Goal: Find specific page/section

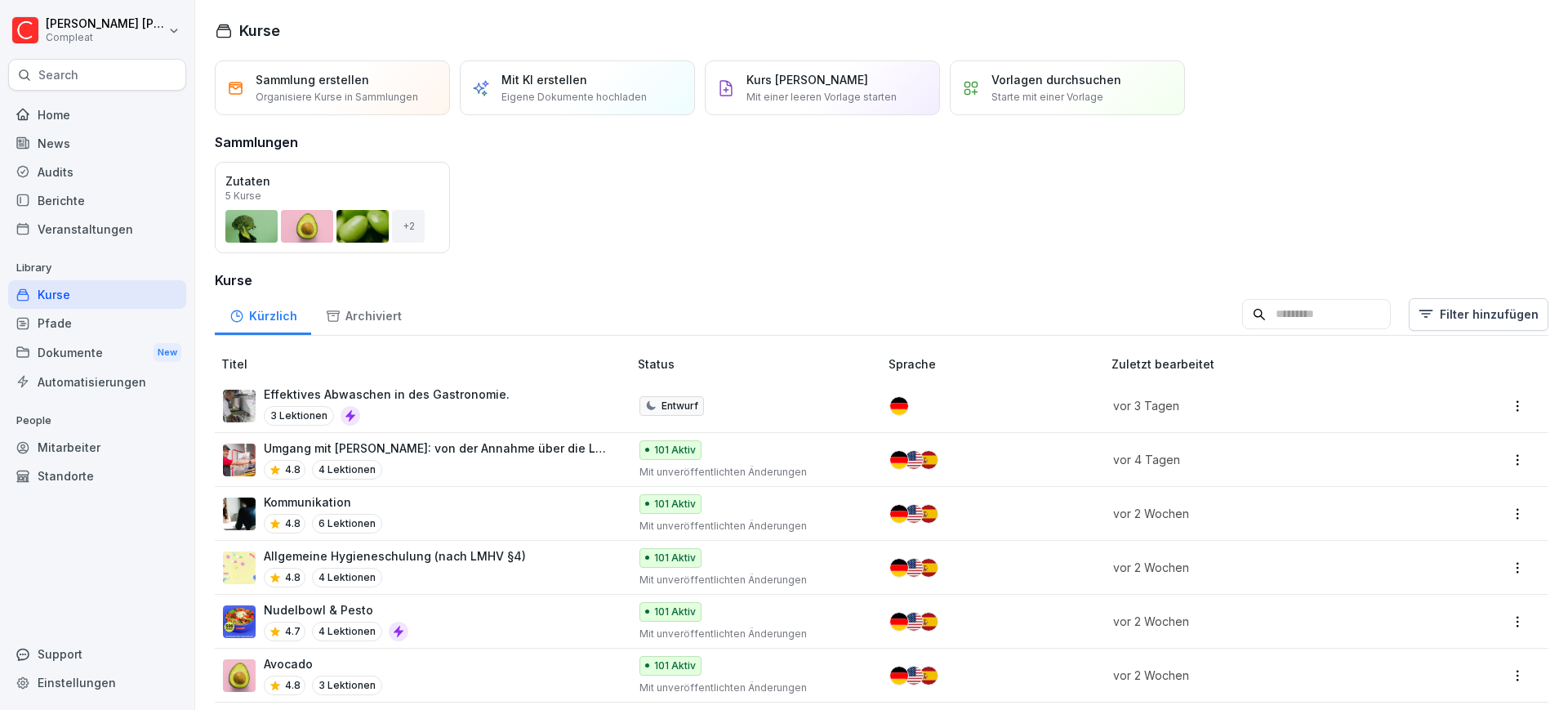
drag, startPoint x: 0, startPoint y: 0, endPoint x: 53, endPoint y: 197, distance: 204.0
click at [53, 197] on div "Berichte" at bounding box center [97, 200] width 178 height 29
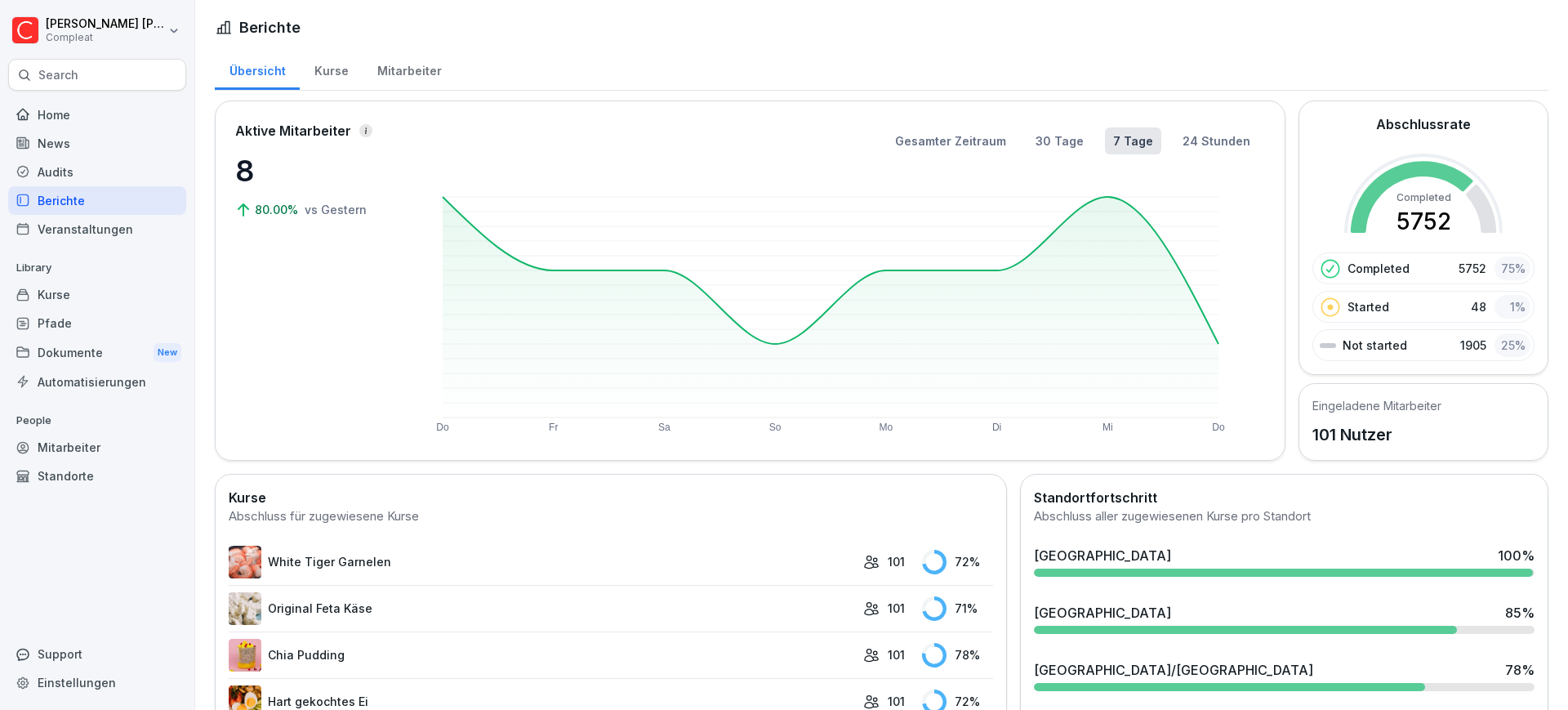
click at [389, 64] on div "Mitarbeiter" at bounding box center [409, 69] width 93 height 42
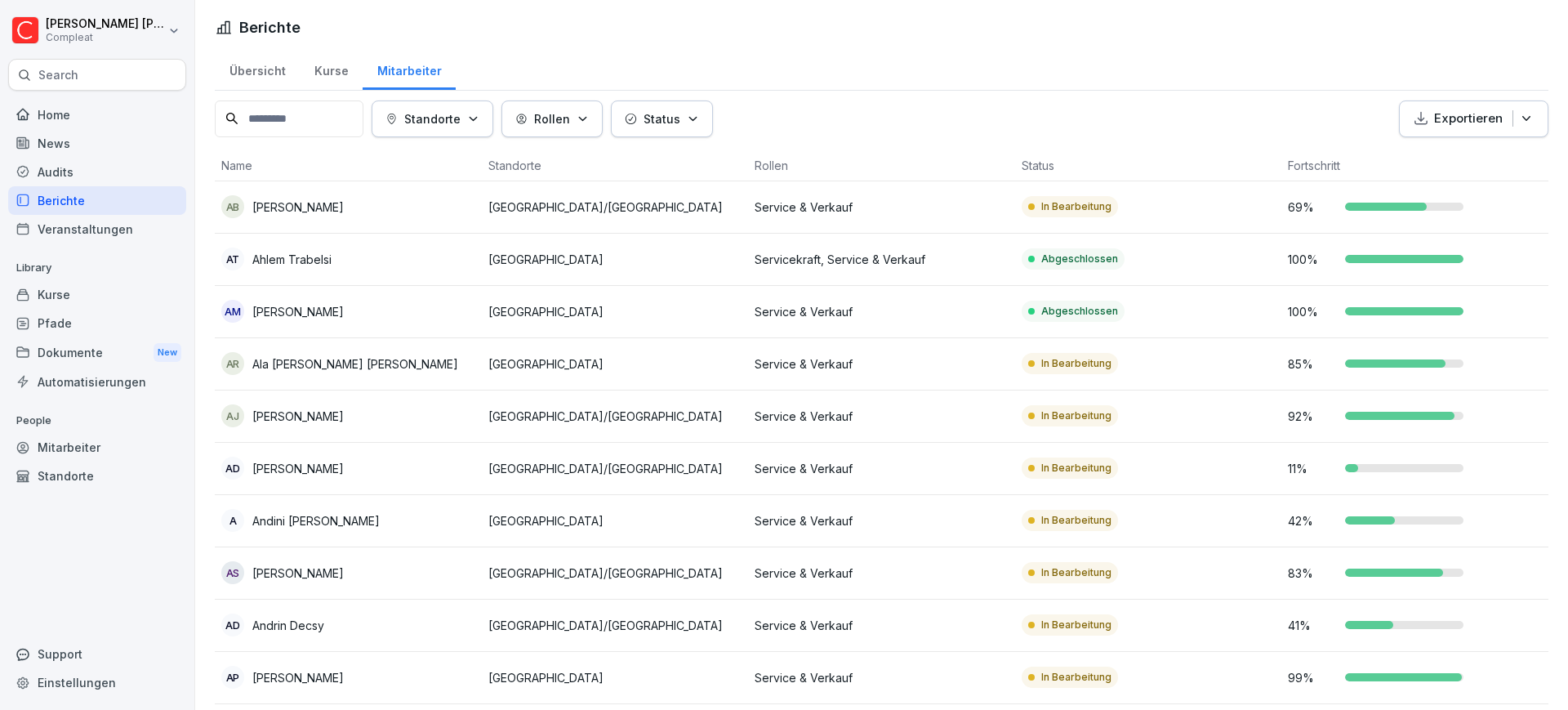
click at [479, 123] on icon "button" at bounding box center [473, 118] width 12 height 12
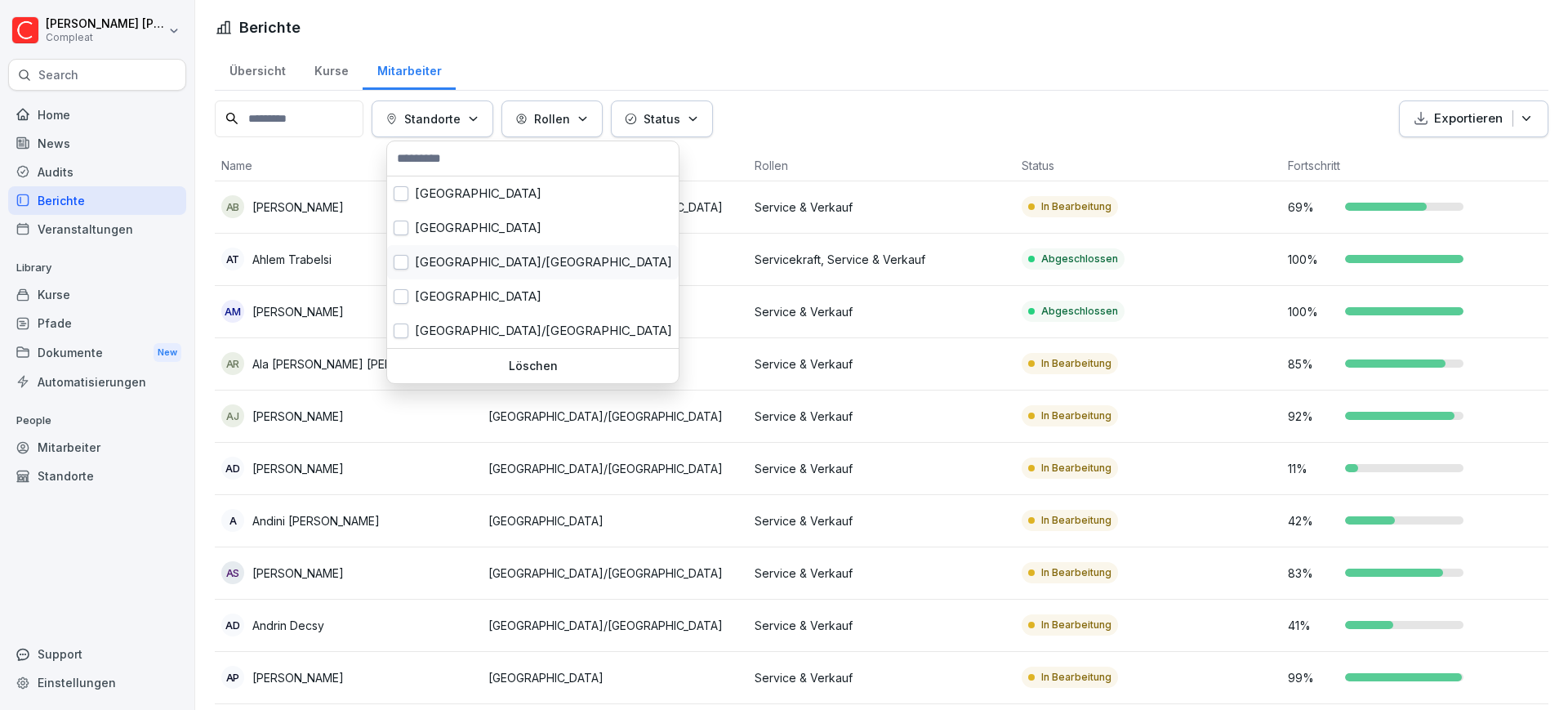
click at [473, 257] on div "[GEOGRAPHIC_DATA]/[GEOGRAPHIC_DATA]" at bounding box center [533, 262] width 291 height 35
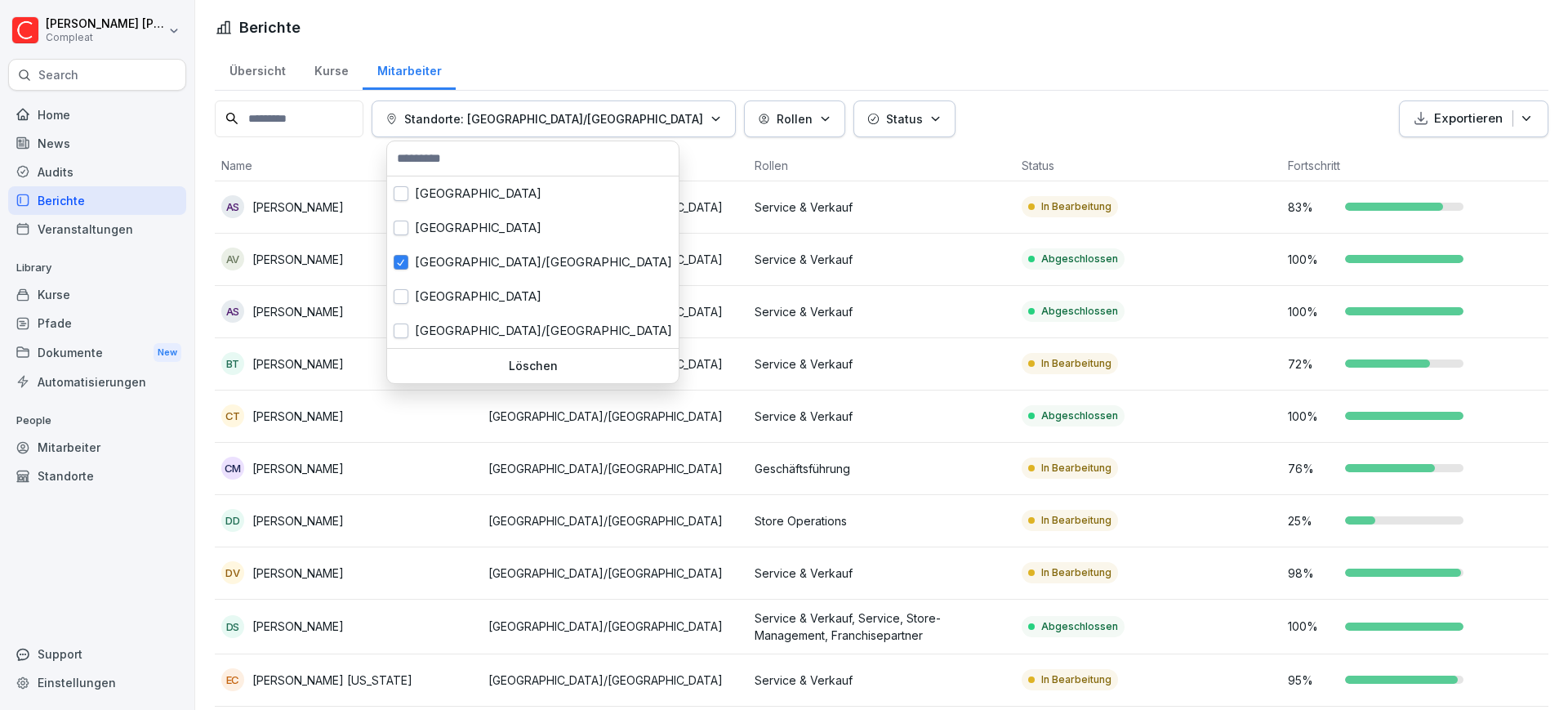
click at [1140, 95] on html "[PERSON_NAME] Compleat Search Home News Audits Berichte Veranstaltungen Library…" at bounding box center [784, 355] width 1568 height 710
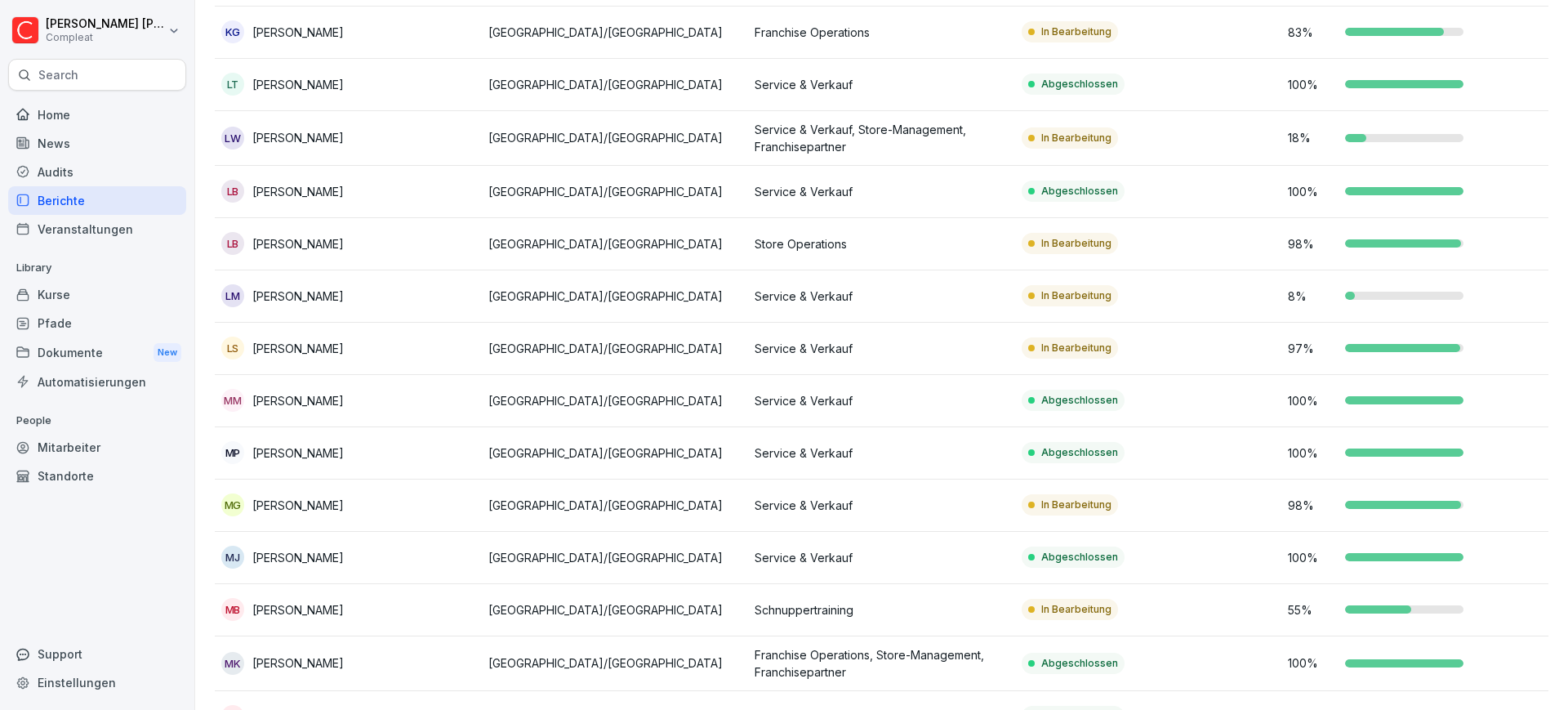
scroll to position [1123, 0]
